Goal: Find specific page/section: Find specific page/section

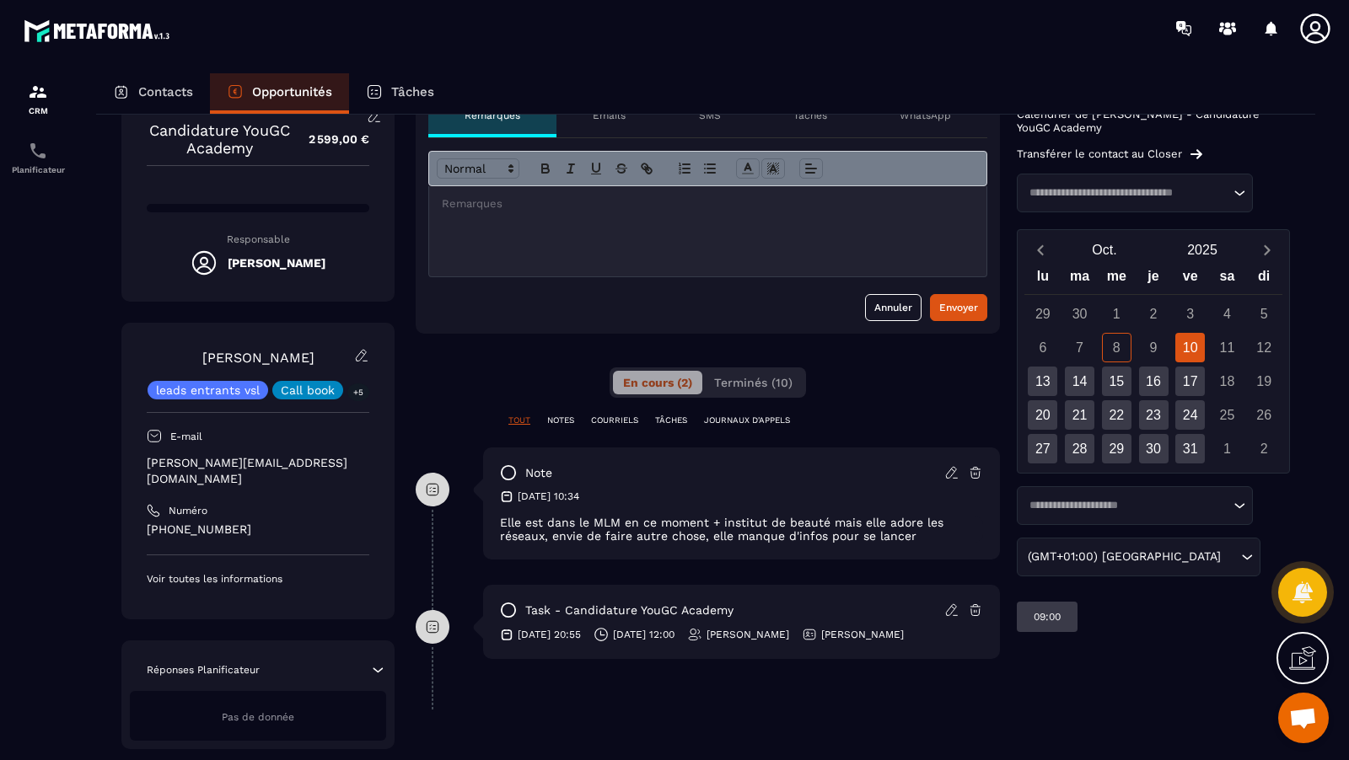
scroll to position [84, 0]
click at [36, 97] on img at bounding box center [38, 92] width 20 height 20
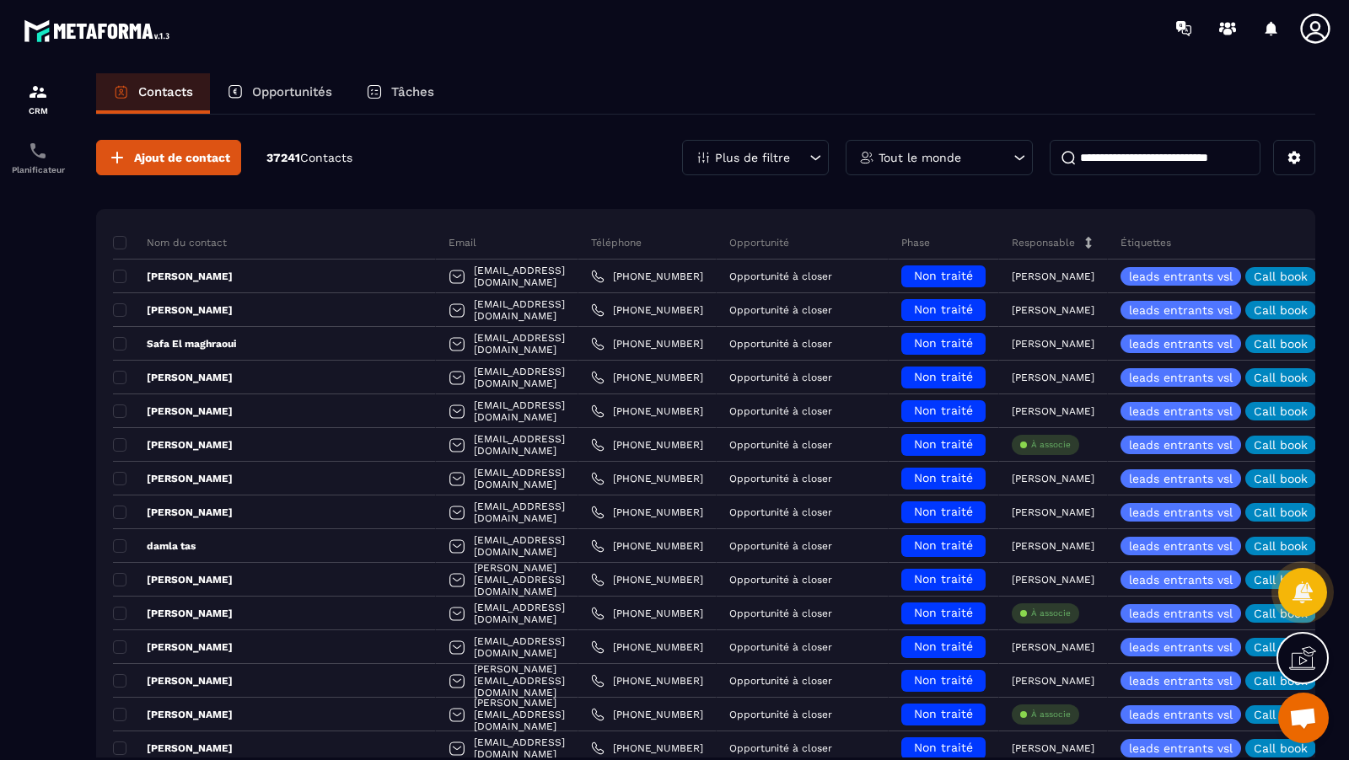
click at [298, 97] on p "Opportunités" at bounding box center [292, 91] width 80 height 15
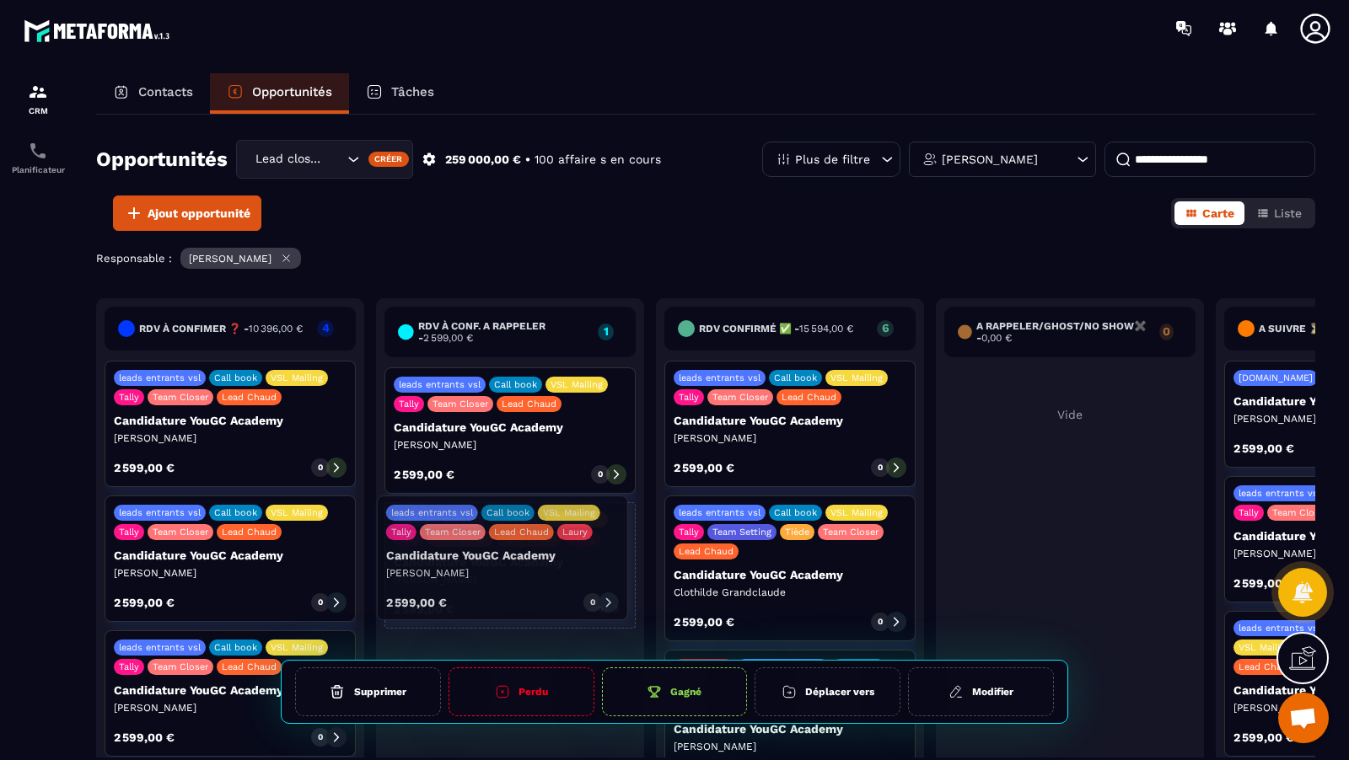
drag, startPoint x: 235, startPoint y: 441, endPoint x: 507, endPoint y: 577, distance: 304.2
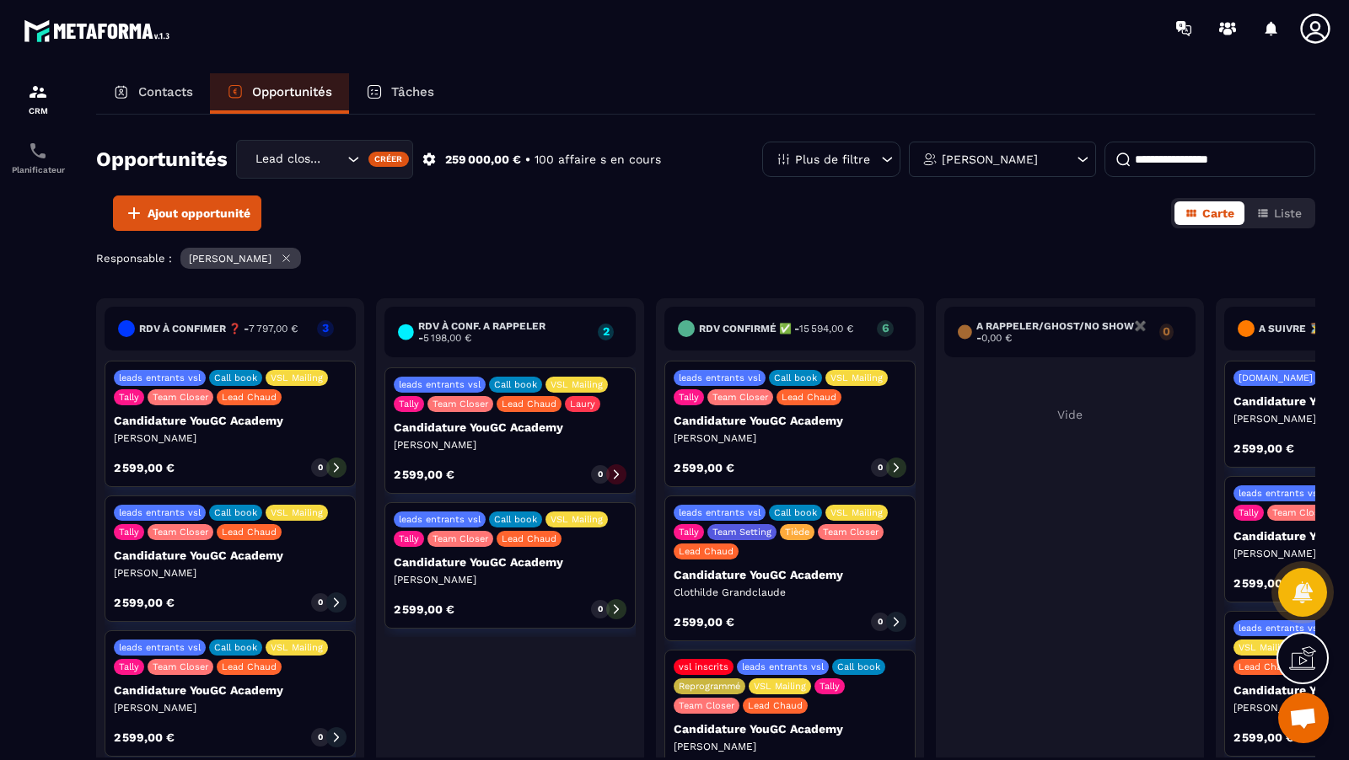
click at [332, 464] on icon at bounding box center [336, 468] width 12 height 12
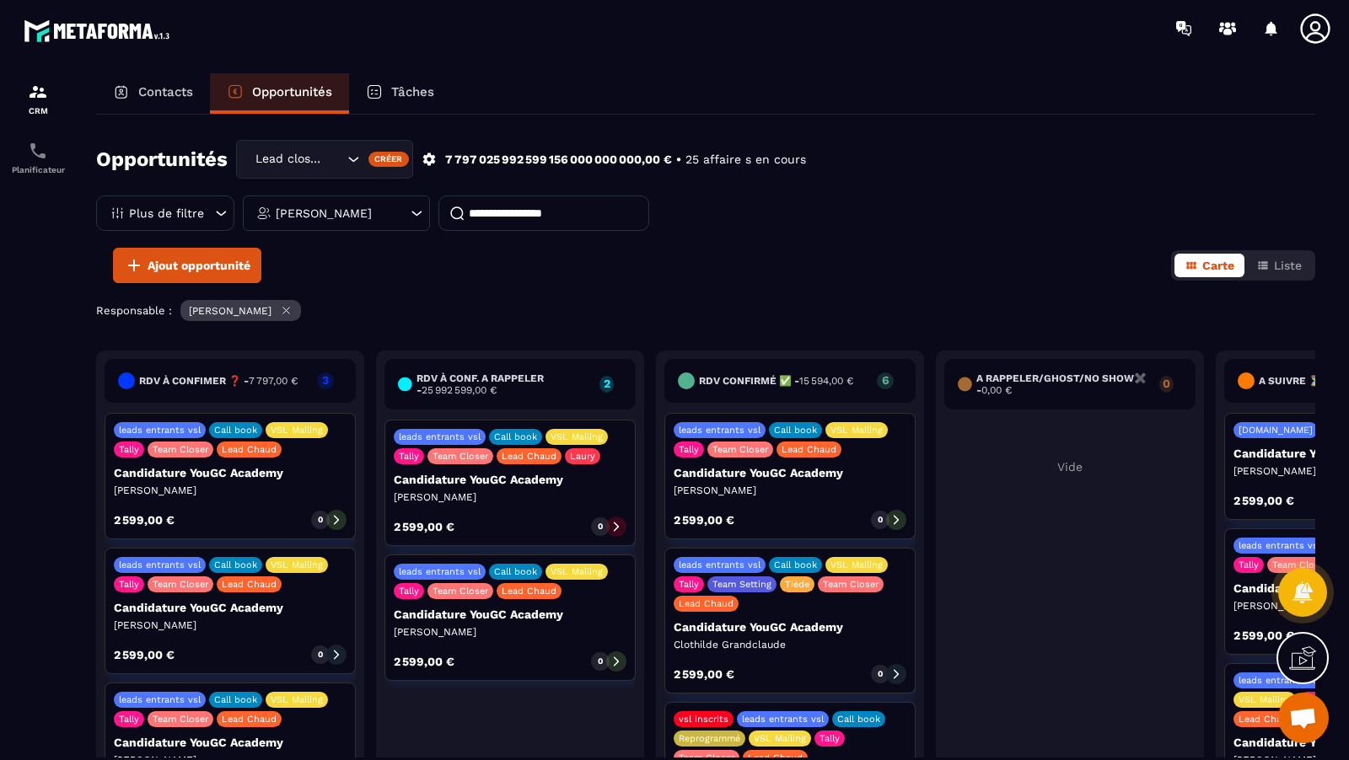
click at [223, 499] on div "leads entrants vsl Call book VSL Mailing Tally Team Closer Lead Chaud Candidatu…" at bounding box center [230, 476] width 251 height 126
click at [338, 519] on icon at bounding box center [336, 520] width 12 height 12
